Goal: Information Seeking & Learning: Find specific fact

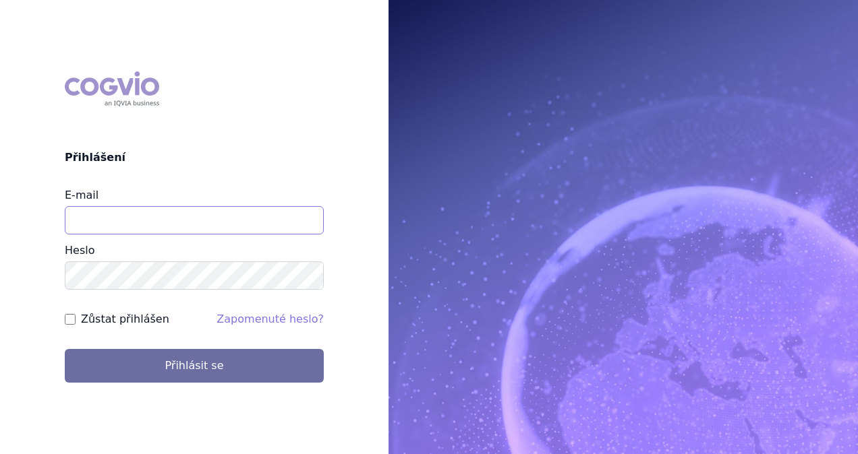
click at [136, 224] on input "E-mail" at bounding box center [194, 220] width 259 height 28
drag, startPoint x: 116, startPoint y: 220, endPoint x: -3, endPoint y: 196, distance: 121.1
click at [0, 196] on html "COGVIO Přihlášení E-mail [MEDICAL_DATA] [GEOGRAPHIC_DATA] Zůstat přihlášen Zapo…" at bounding box center [429, 227] width 858 height 454
type input "[PERSON_NAME][EMAIL_ADDRESS][PERSON_NAME][DOMAIN_NAME]"
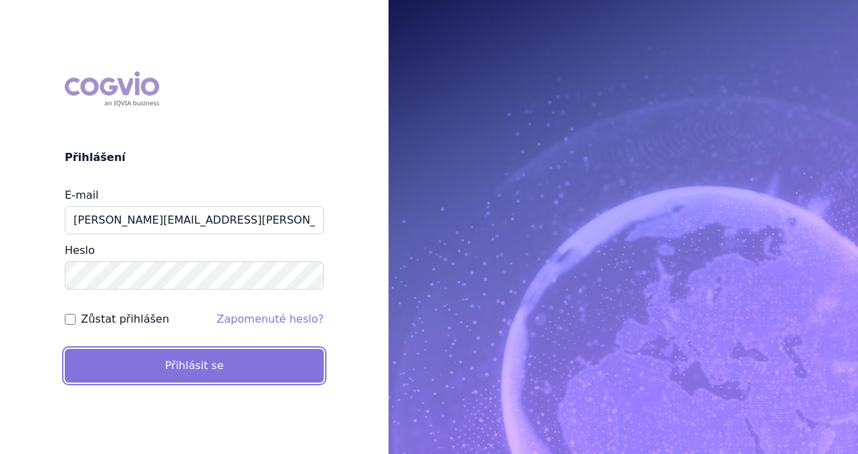
click at [201, 374] on button "Přihlásit se" at bounding box center [194, 366] width 259 height 34
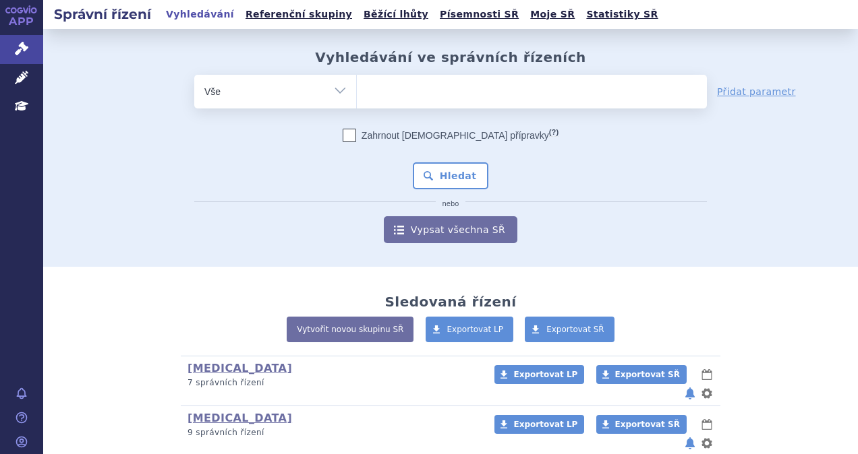
click at [454, 86] on ul at bounding box center [532, 89] width 350 height 28
click at [357, 86] on select at bounding box center [356, 91] width 1 height 34
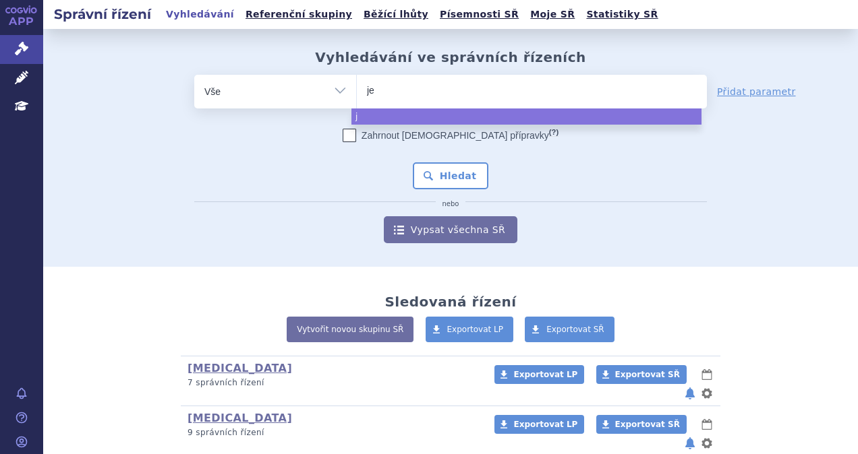
type input "jem"
type input "jempe"
type input "jemperl"
type input "[MEDICAL_DATA]"
select select "jemperli"
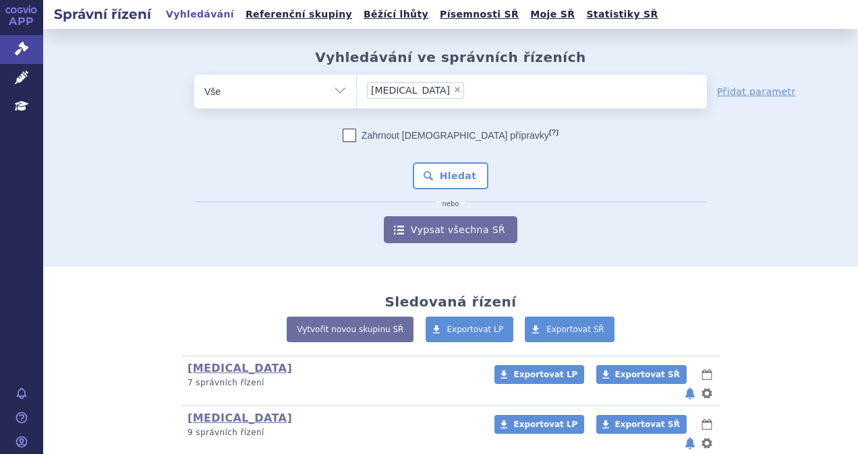
click at [484, 175] on div "Zahrnout bratrské přípravky (?) Hledat nebo Vypsat všechna SŘ" at bounding box center [450, 186] width 512 height 115
click at [465, 175] on button "Hledat" at bounding box center [451, 176] width 76 height 27
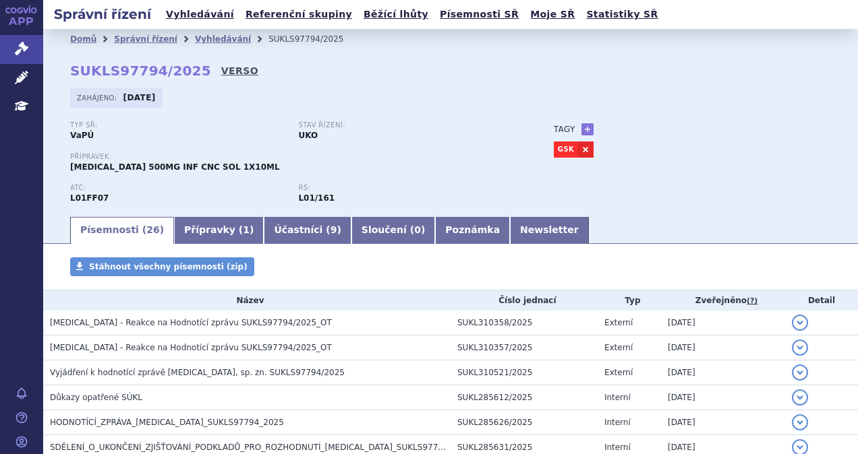
click at [221, 72] on link "VERSO" at bounding box center [239, 70] width 37 height 13
drag, startPoint x: 189, startPoint y: 74, endPoint x: 83, endPoint y: 69, distance: 106.6
click at [83, 69] on div "Domů Správní řízení Vyhledávání SUKLS97794/2025 SUKLS97794/2025 VERSO Zahájeno:…" at bounding box center [450, 132] width 815 height 166
drag, startPoint x: 83, startPoint y: 69, endPoint x: 61, endPoint y: 55, distance: 25.8
click at [62, 56] on div "Domů Správní řízení Vyhledávání SUKLS97794/2025 SUKLS97794/2025 VERSO Zahájeno:…" at bounding box center [450, 132] width 815 height 166
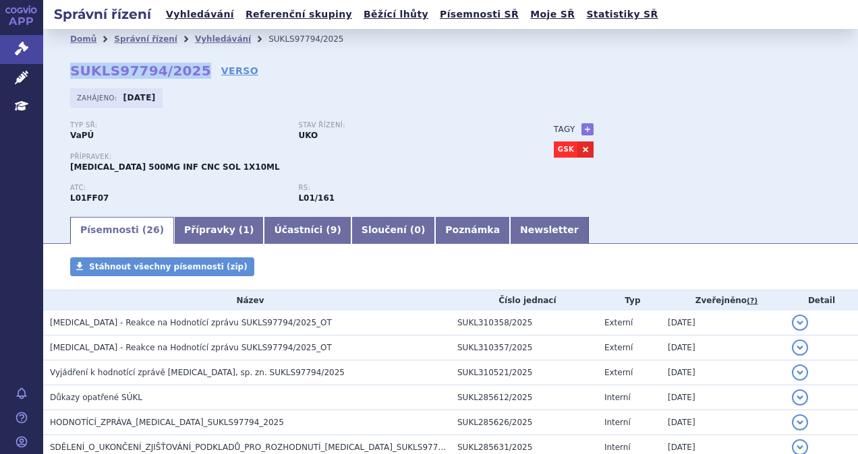
drag, startPoint x: 65, startPoint y: 68, endPoint x: 185, endPoint y: 73, distance: 119.4
click at [185, 73] on div "Domů Správní řízení Vyhledávání SUKLS97794/2025 SUKLS97794/2025 VERSO Zahájeno:…" at bounding box center [450, 132] width 815 height 166
copy strong "SUKLS97794/2025"
